Goal: Task Accomplishment & Management: Manage account settings

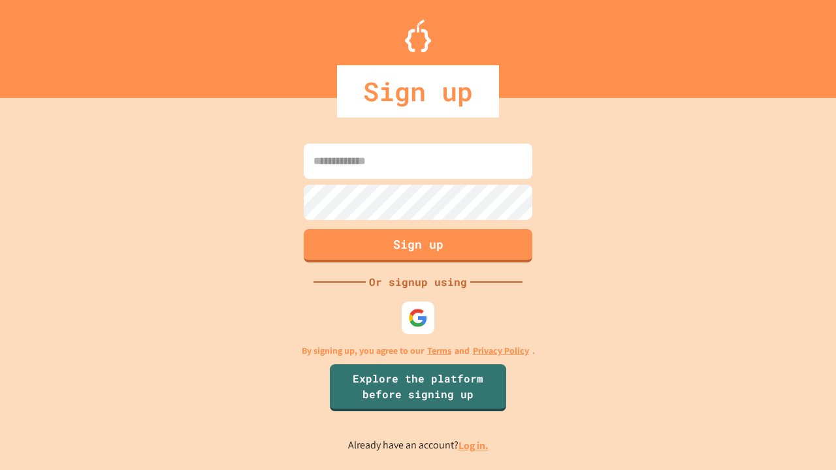
click at [474, 445] on link "Log in." at bounding box center [473, 446] width 30 height 14
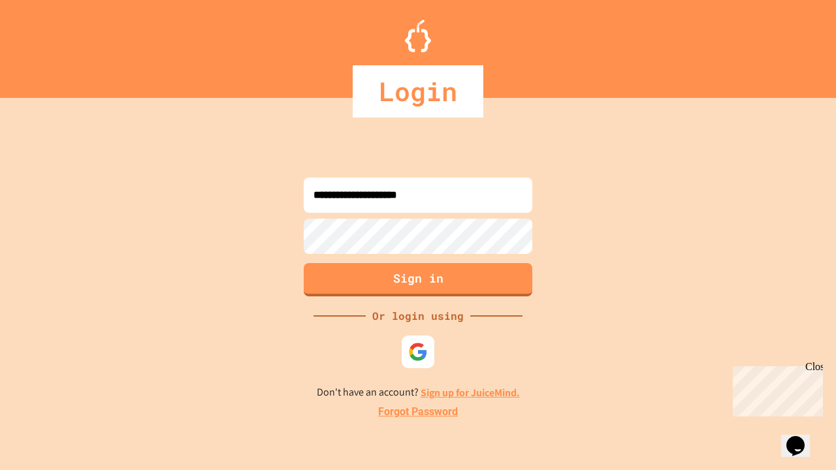
type input "**********"
